Goal: Transaction & Acquisition: Purchase product/service

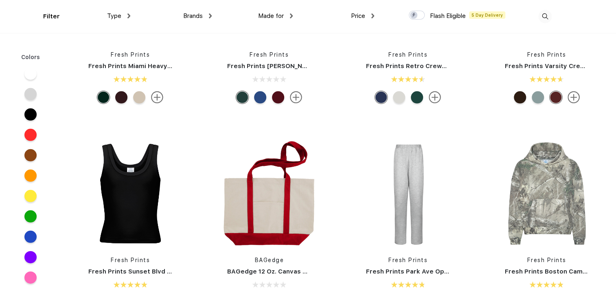
scroll to position [1303, 0]
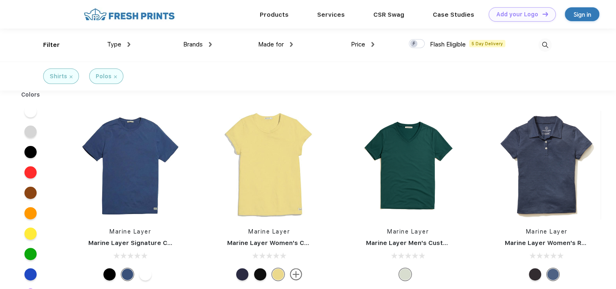
click at [194, 44] on span "Brands" at bounding box center [193, 44] width 20 height 7
click at [208, 42] on div "Brands" at bounding box center [197, 44] width 29 height 9
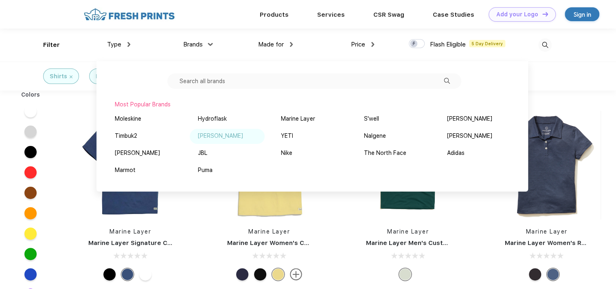
click at [209, 134] on div "Peter Millar" at bounding box center [220, 136] width 45 height 9
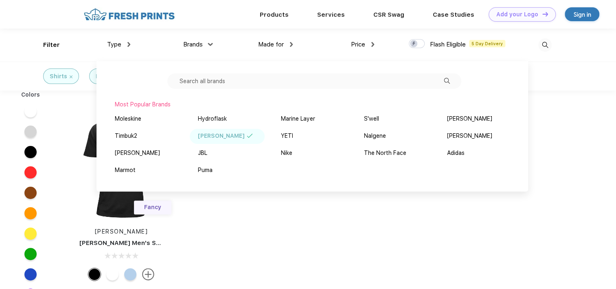
click at [242, 213] on div "Colors Fancy Peter Millar Peter Millar Men's Solid Stretch Polo" at bounding box center [308, 236] width 616 height 293
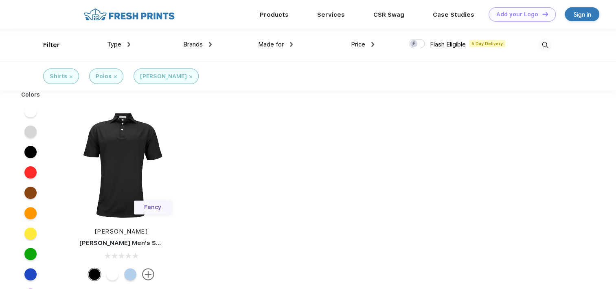
click at [189, 76] on img at bounding box center [190, 76] width 3 height 3
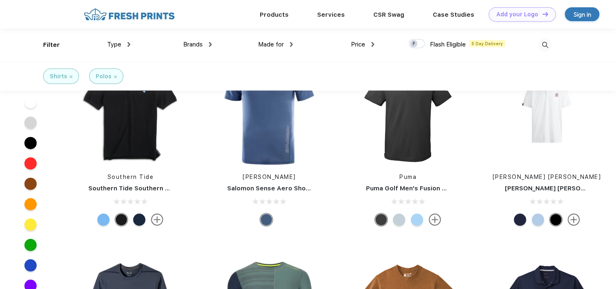
scroll to position [6108, 0]
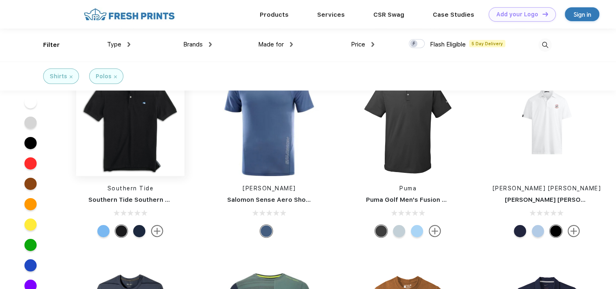
click at [130, 129] on img at bounding box center [130, 122] width 108 height 108
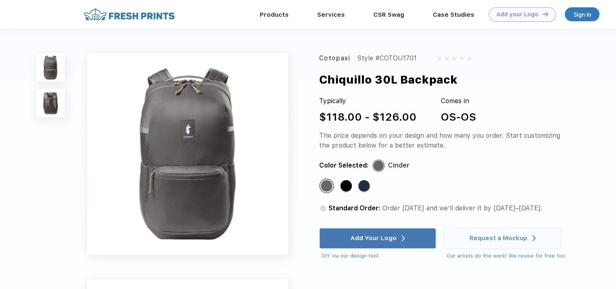
click at [52, 101] on img at bounding box center [50, 103] width 29 height 29
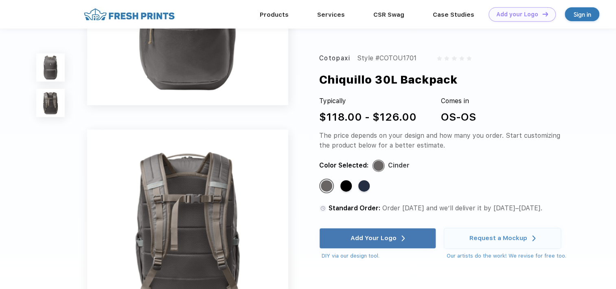
scroll to position [195, 0]
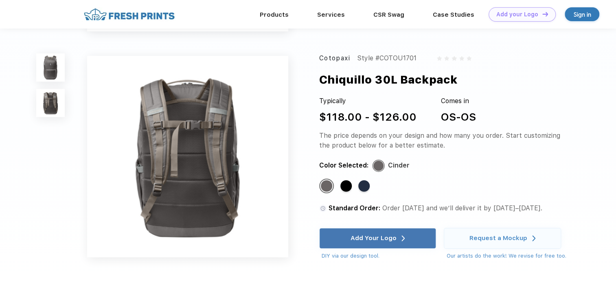
click at [47, 64] on img at bounding box center [50, 67] width 29 height 29
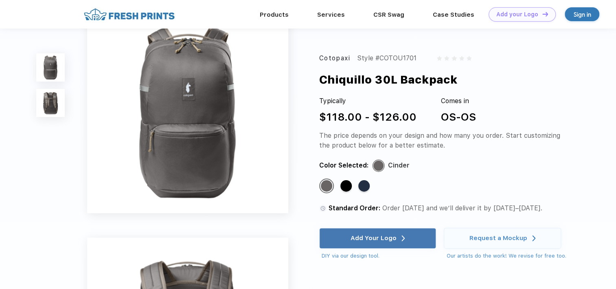
scroll to position [0, 0]
